Goal: Find contact information: Obtain details needed to contact an individual or organization

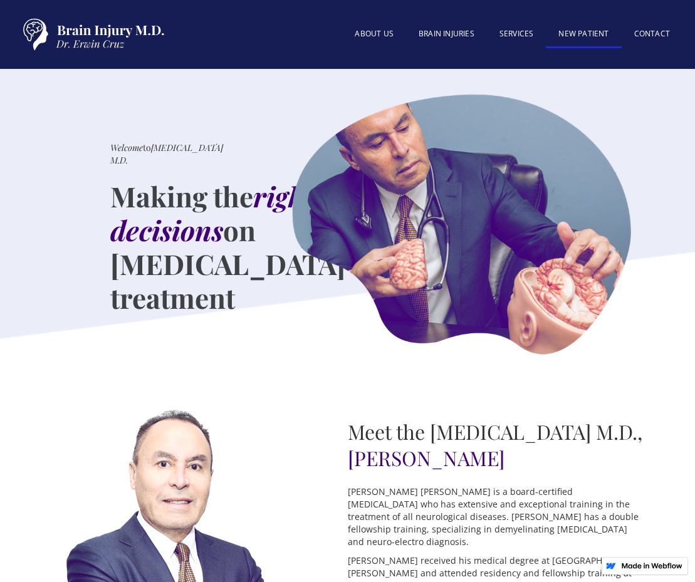
click at [584, 34] on link "New patient" at bounding box center [583, 34] width 75 height 27
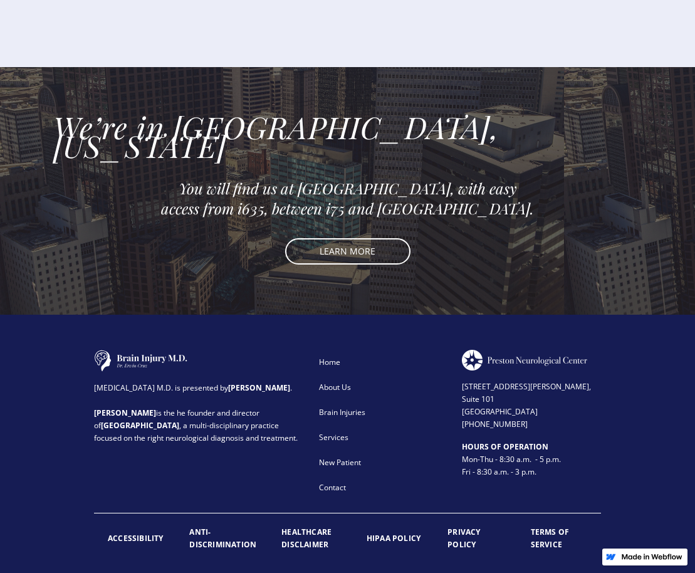
scroll to position [1651, 0]
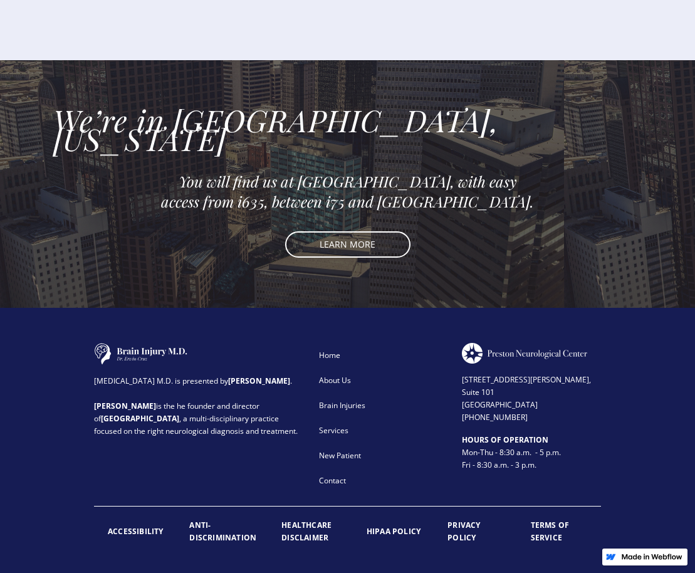
click at [336, 449] on div "New Patient" at bounding box center [382, 455] width 127 height 13
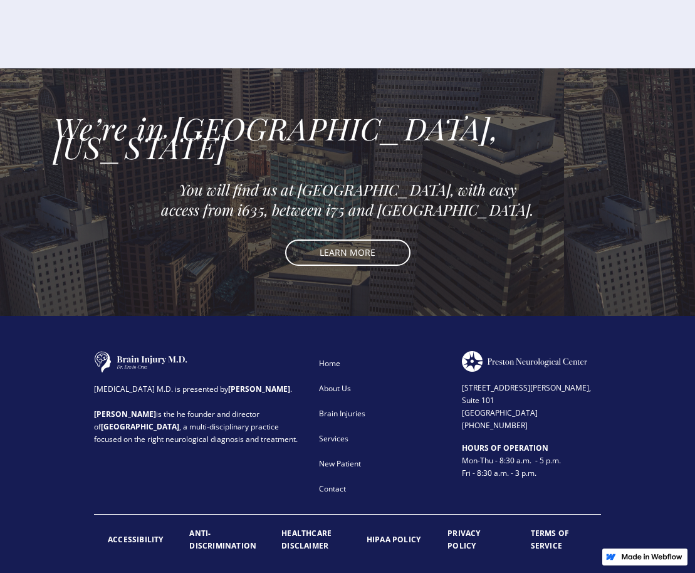
scroll to position [1651, 0]
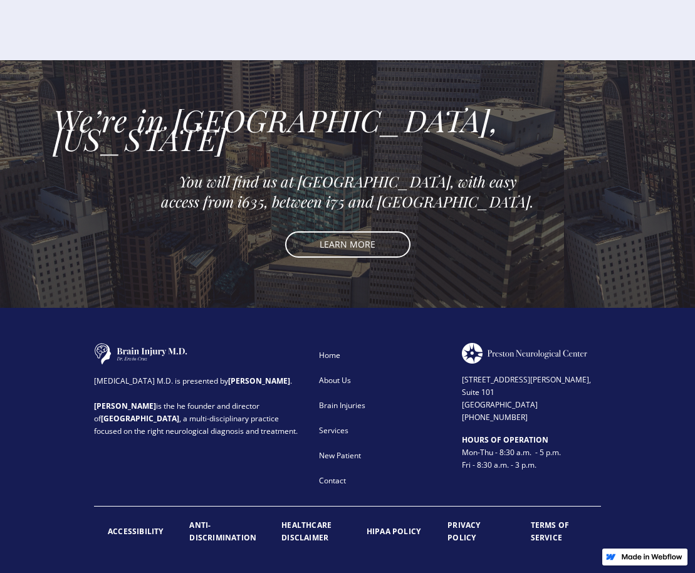
click at [340, 474] on div "Contact" at bounding box center [382, 480] width 127 height 13
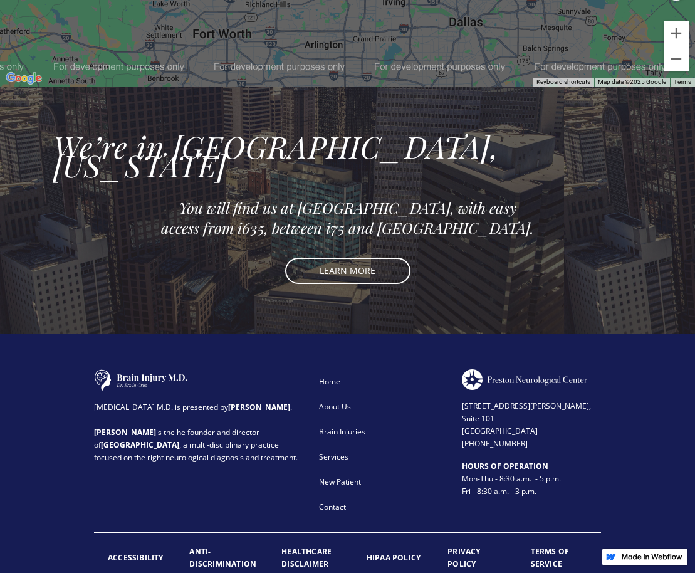
scroll to position [1108, 0]
